Goal: Leave review/rating

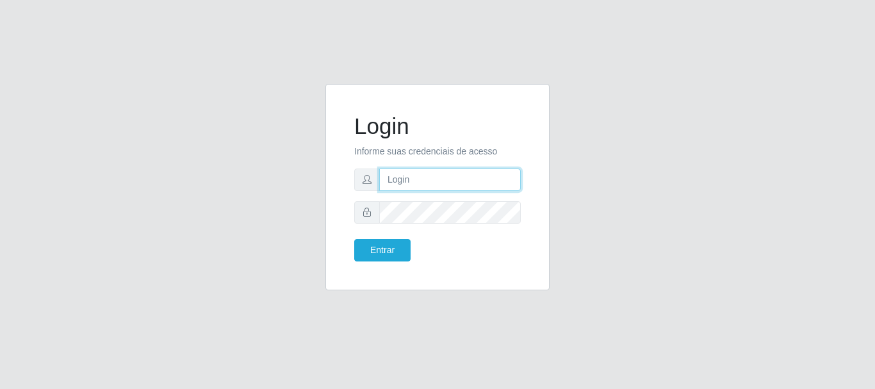
click at [466, 190] on input "text" at bounding box center [450, 179] width 142 height 22
type input "[EMAIL_ADDRESS][DOMAIN_NAME]"
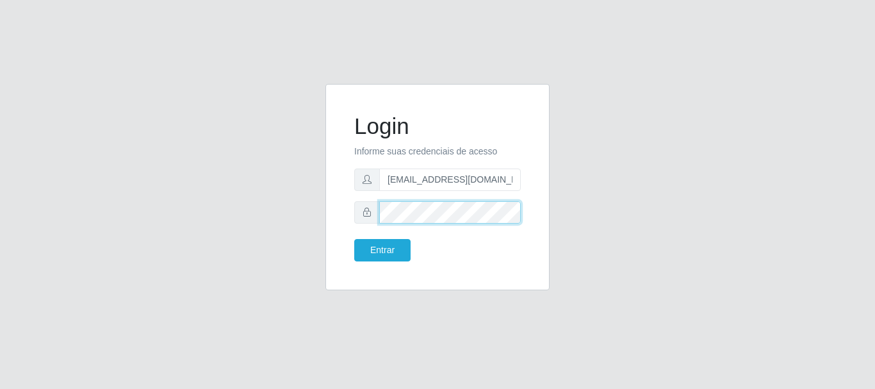
click at [354, 239] on button "Entrar" at bounding box center [382, 250] width 56 height 22
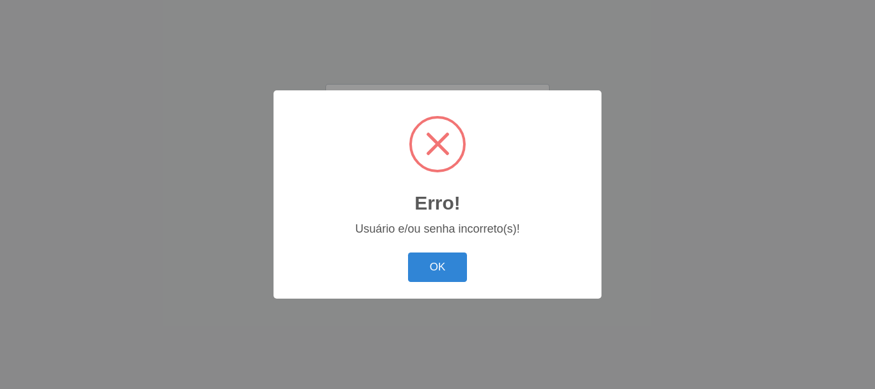
click at [389, 253] on body "Login Informe suas credenciais de acesso [EMAIL_ADDRESS][DOMAIN_NAME] Entrar Er…" at bounding box center [437, 194] width 875 height 389
click at [447, 268] on button "OK" at bounding box center [438, 267] width 60 height 30
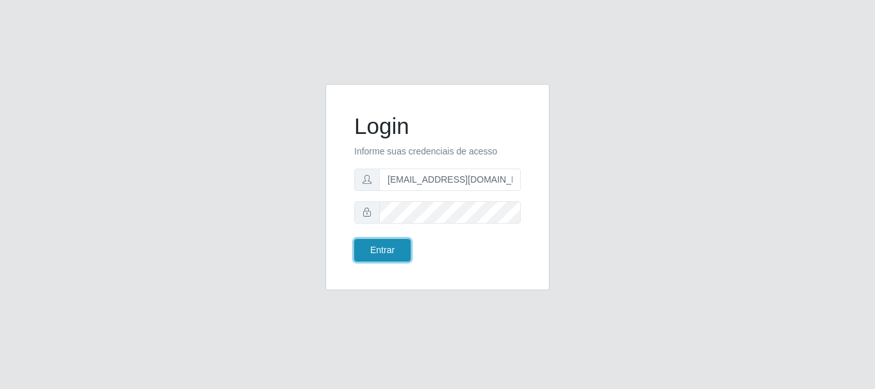
click at [389, 259] on button "Entrar" at bounding box center [382, 250] width 56 height 22
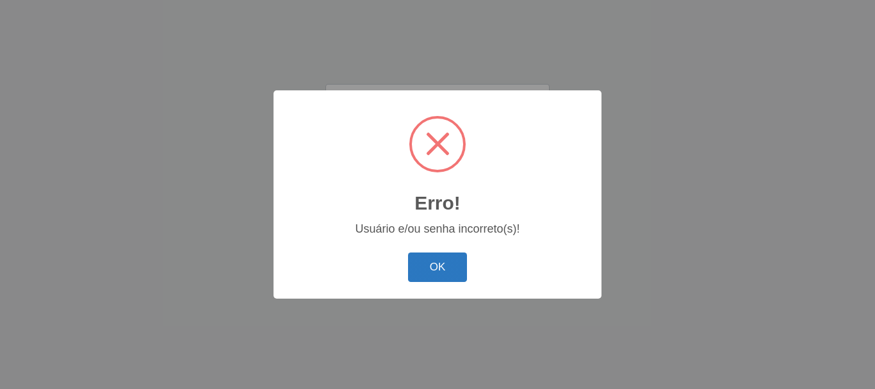
click at [433, 266] on button "OK" at bounding box center [438, 267] width 60 height 30
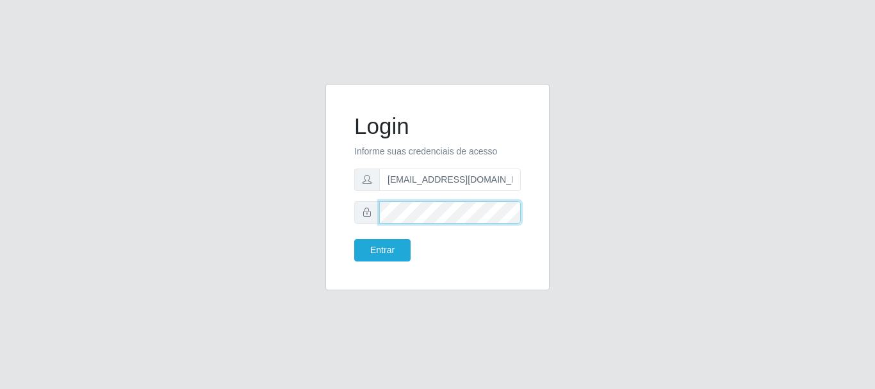
click at [243, 198] on div "Login Informe suas credenciais de acesso [EMAIL_ADDRESS][DOMAIN_NAME] Entrar" at bounding box center [437, 195] width 730 height 222
click at [354, 239] on button "Entrar" at bounding box center [382, 250] width 56 height 22
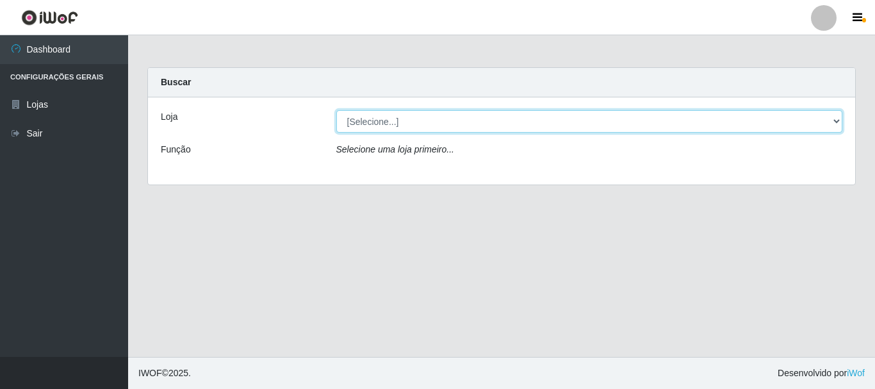
click at [837, 122] on select "[Selecione...] Queiroz Atacadão - [GEOGRAPHIC_DATA]" at bounding box center [589, 121] width 507 height 22
select select "464"
click at [336, 110] on select "[Selecione...] Queiroz Atacadão - [GEOGRAPHIC_DATA]" at bounding box center [589, 121] width 507 height 22
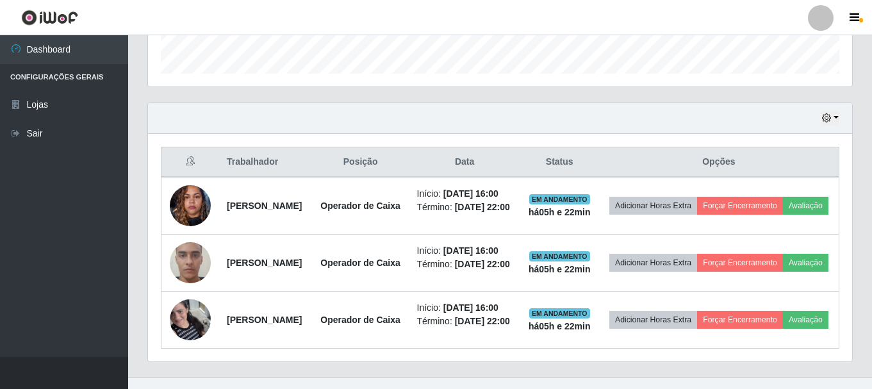
scroll to position [448, 0]
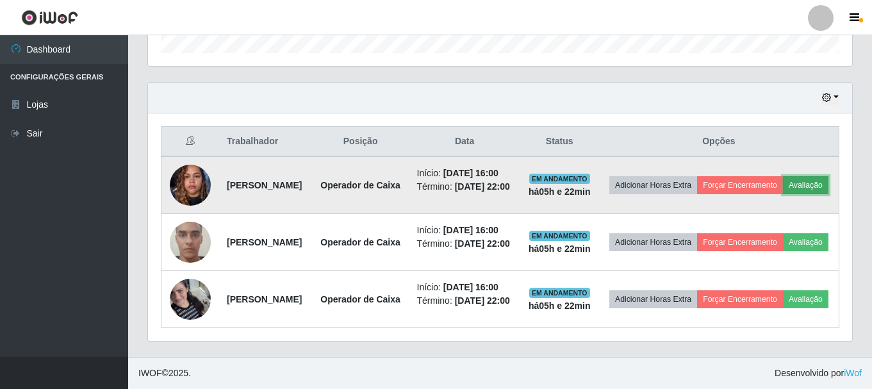
click at [783, 176] on button "Avaliação" at bounding box center [805, 185] width 45 height 18
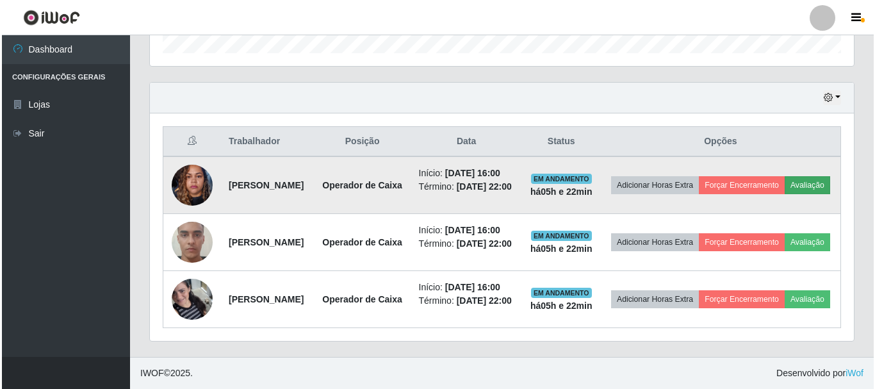
scroll to position [266, 697]
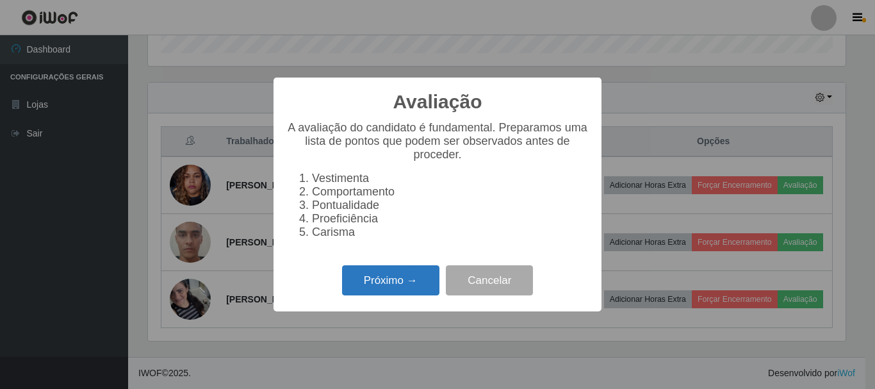
click at [370, 275] on button "Próximo →" at bounding box center [390, 280] width 97 height 30
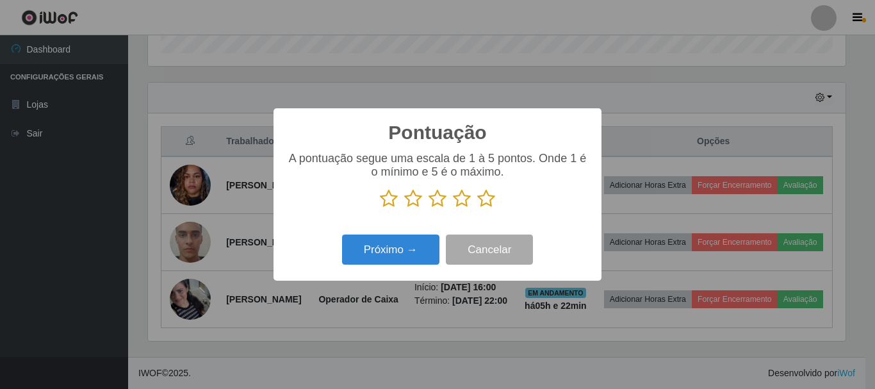
scroll to position [640118, 639687]
click at [488, 202] on icon at bounding box center [486, 198] width 18 height 19
click at [477, 208] on input "radio" at bounding box center [477, 208] width 0 height 0
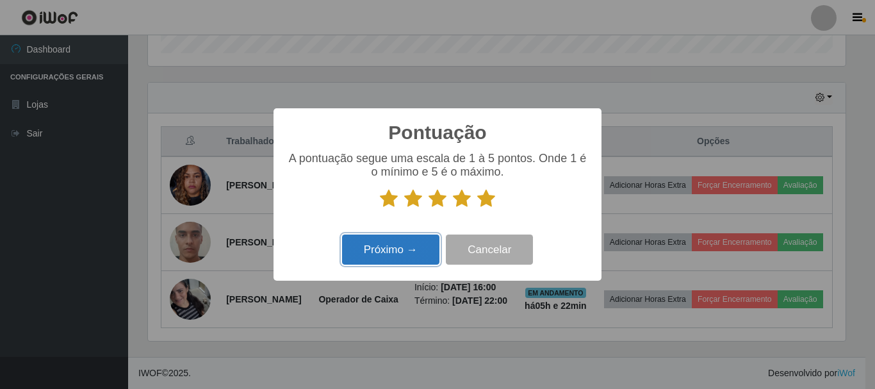
click at [421, 245] on button "Próximo →" at bounding box center [390, 249] width 97 height 30
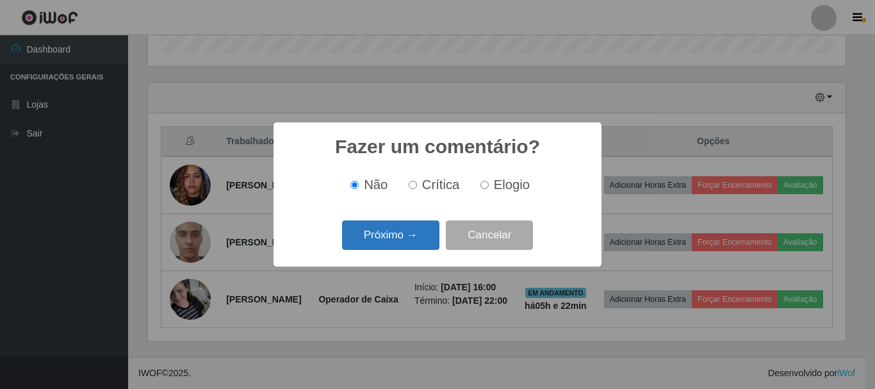
click at [424, 236] on button "Próximo →" at bounding box center [390, 235] width 97 height 30
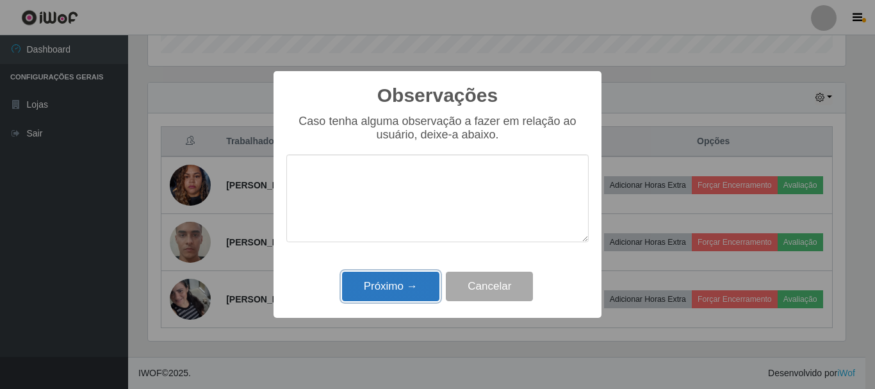
click at [411, 273] on button "Próximo →" at bounding box center [390, 287] width 97 height 30
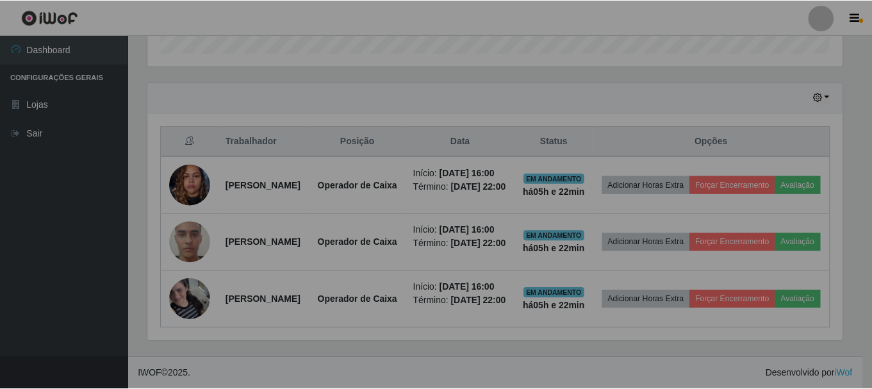
scroll to position [266, 704]
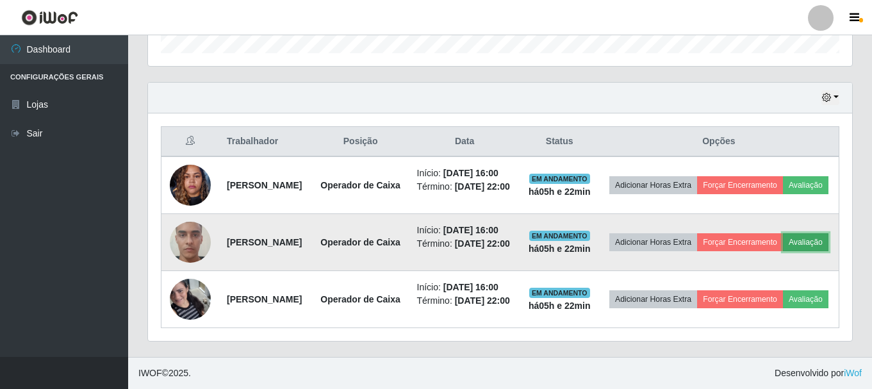
click at [783, 245] on button "Avaliação" at bounding box center [805, 242] width 45 height 18
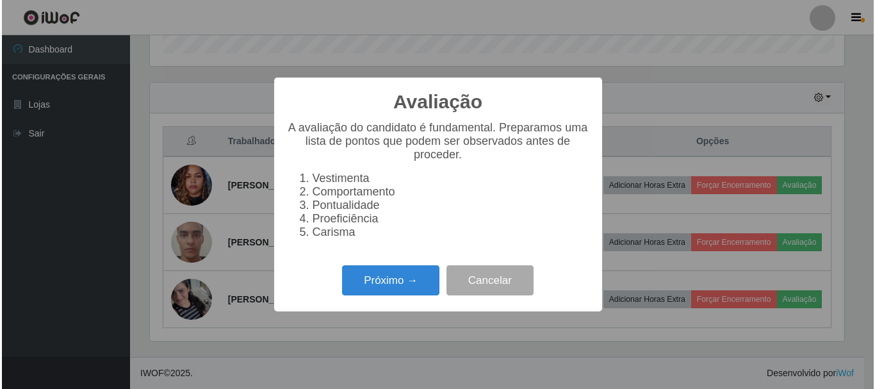
scroll to position [266, 697]
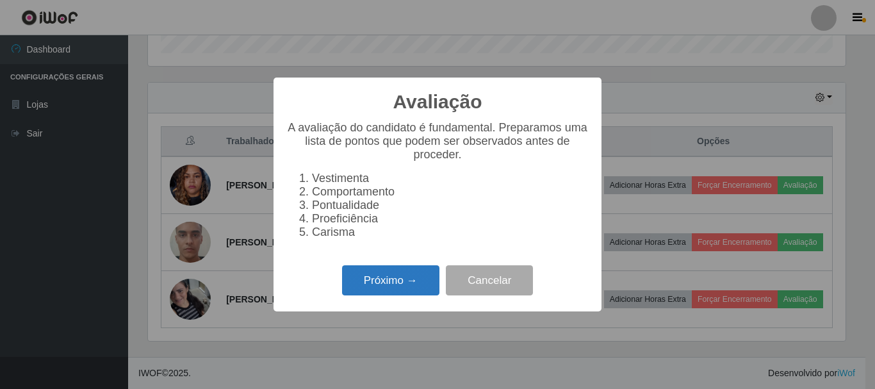
click at [414, 292] on button "Próximo →" at bounding box center [390, 280] width 97 height 30
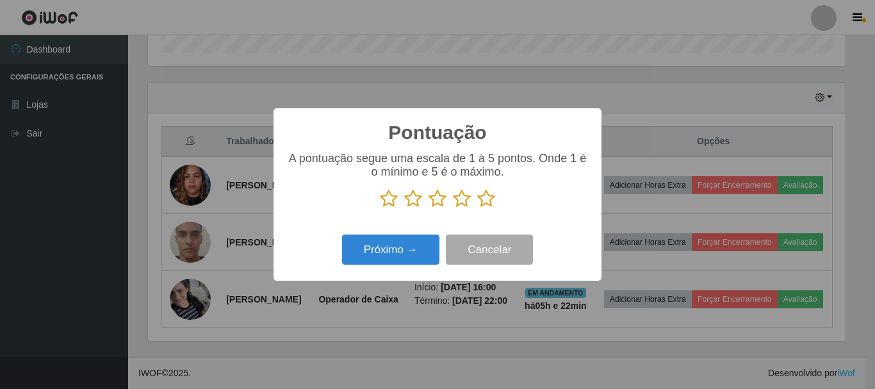
click at [489, 200] on icon at bounding box center [486, 198] width 18 height 19
click at [477, 208] on input "radio" at bounding box center [477, 208] width 0 height 0
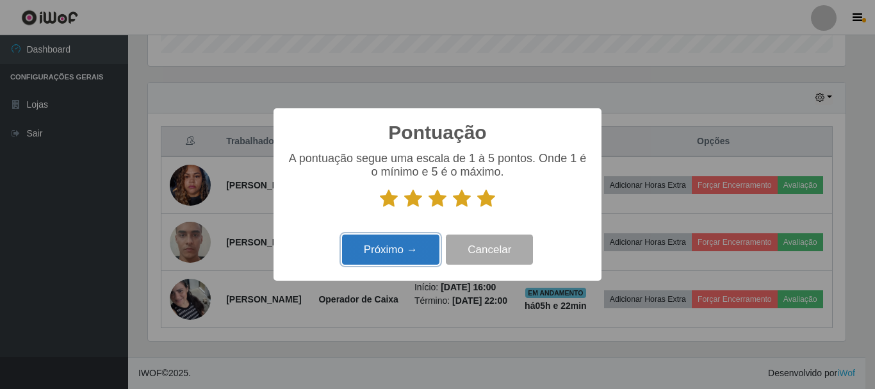
click at [414, 250] on button "Próximo →" at bounding box center [390, 249] width 97 height 30
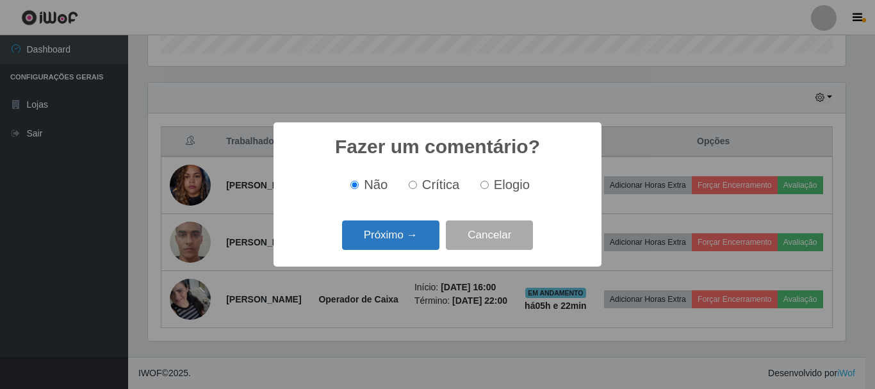
click at [391, 235] on button "Próximo →" at bounding box center [390, 235] width 97 height 30
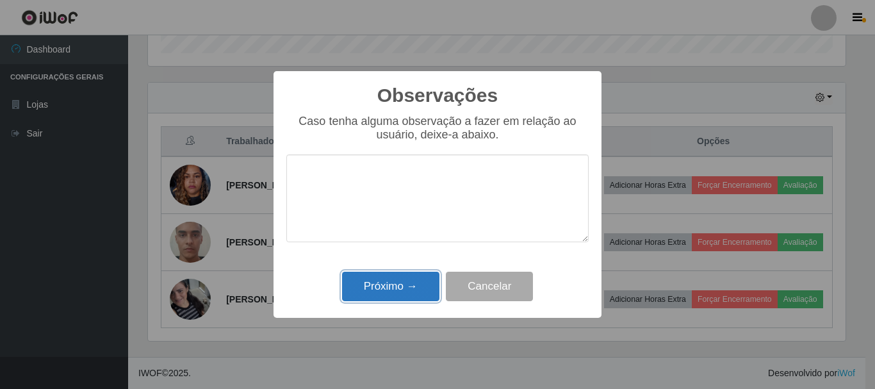
click at [393, 282] on button "Próximo →" at bounding box center [390, 287] width 97 height 30
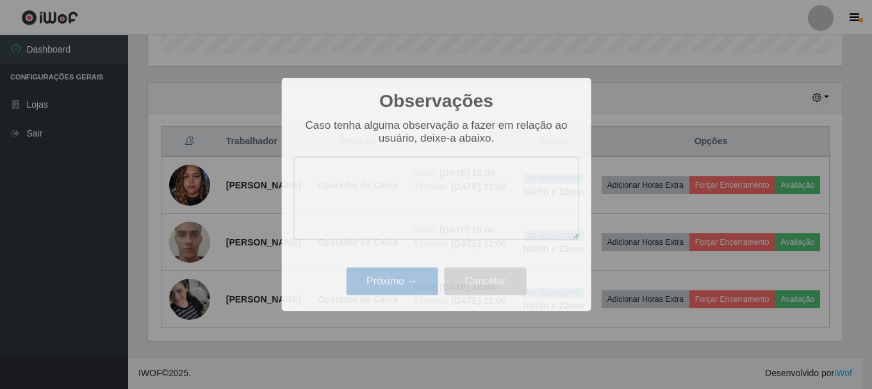
scroll to position [266, 704]
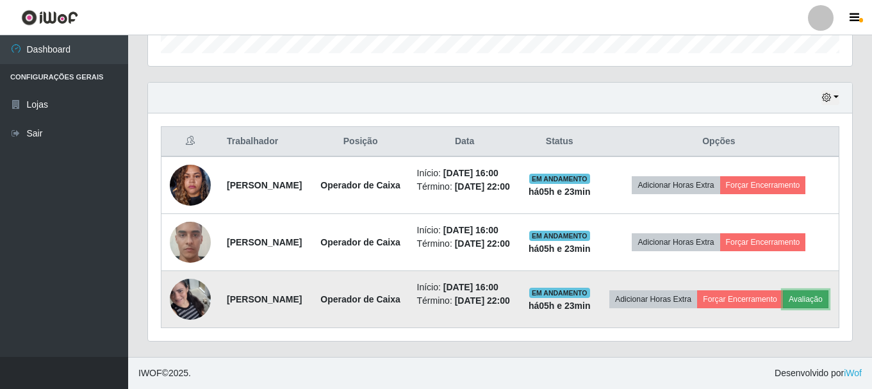
click at [783, 308] on button "Avaliação" at bounding box center [805, 299] width 45 height 18
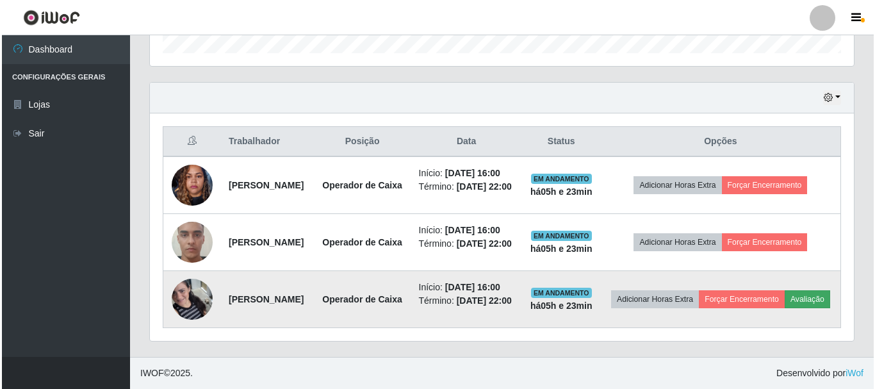
scroll to position [266, 697]
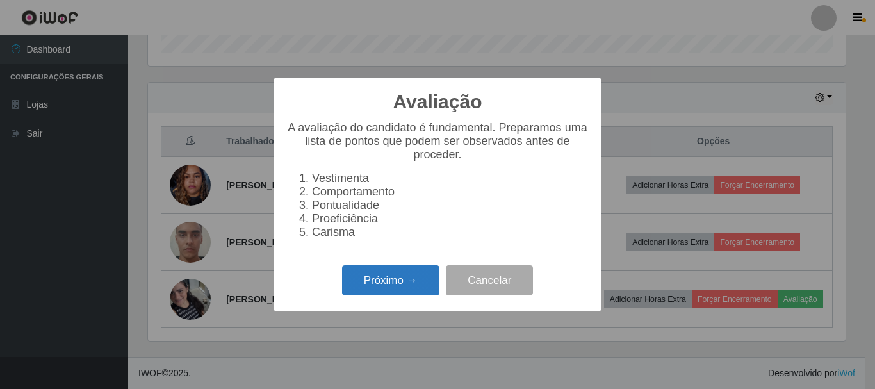
click at [397, 289] on button "Próximo →" at bounding box center [390, 280] width 97 height 30
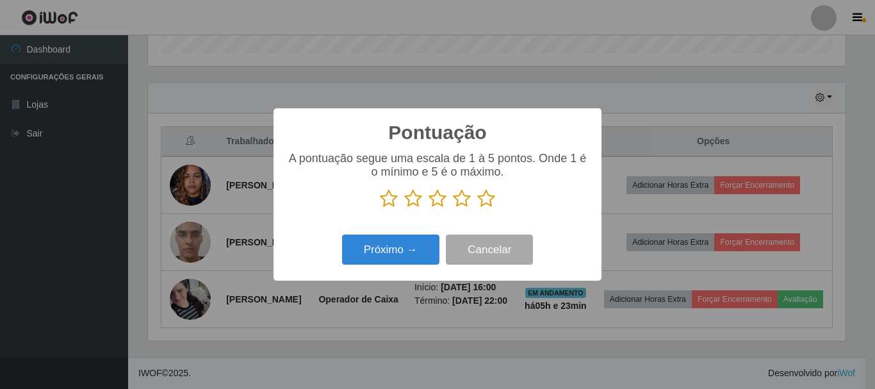
click at [482, 203] on icon at bounding box center [486, 198] width 18 height 19
click at [477, 208] on input "radio" at bounding box center [477, 208] width 0 height 0
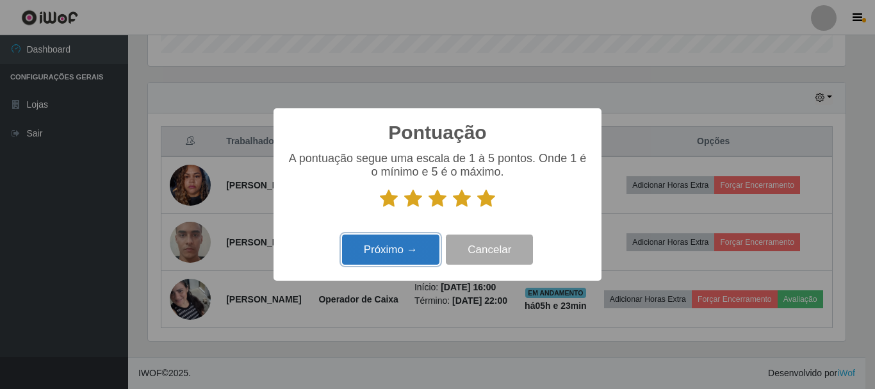
click at [420, 251] on button "Próximo →" at bounding box center [390, 249] width 97 height 30
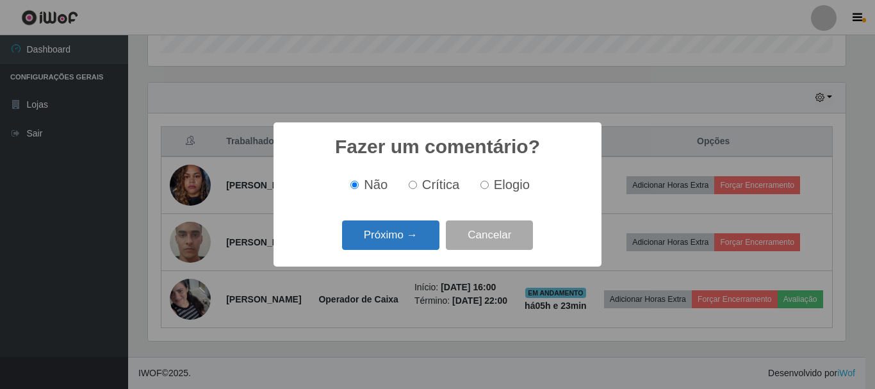
click at [426, 241] on button "Próximo →" at bounding box center [390, 235] width 97 height 30
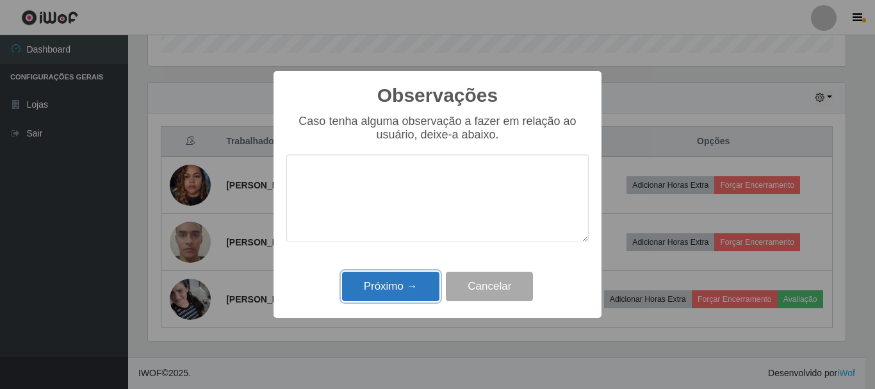
click at [397, 288] on button "Próximo →" at bounding box center [390, 287] width 97 height 30
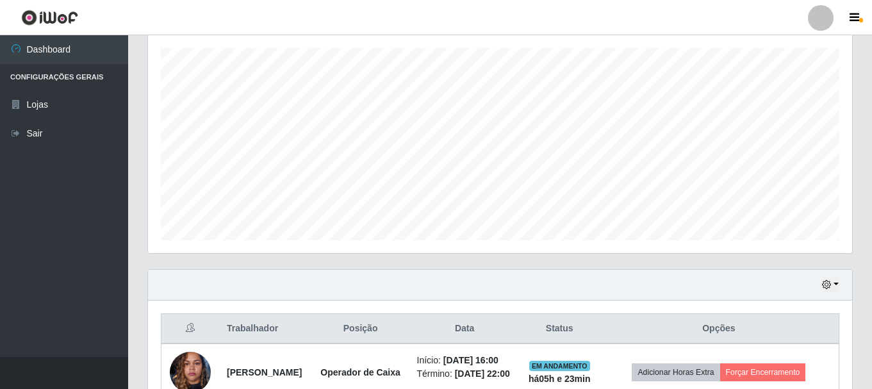
scroll to position [474, 0]
